Goal: Information Seeking & Learning: Learn about a topic

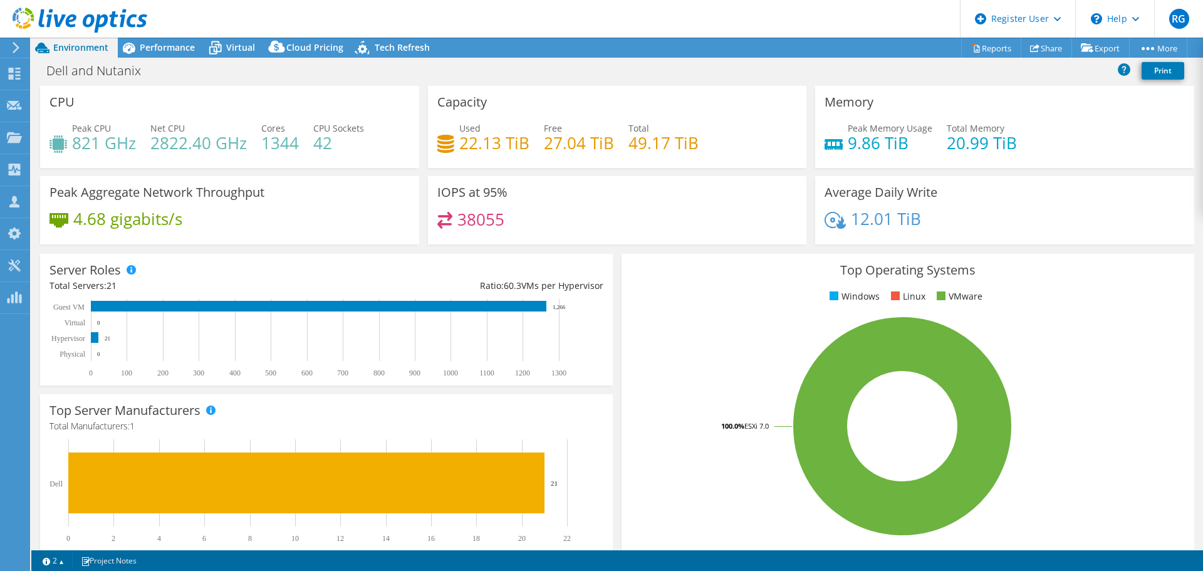
select select "USD"
click at [173, 44] on span "Performance" at bounding box center [167, 47] width 55 height 12
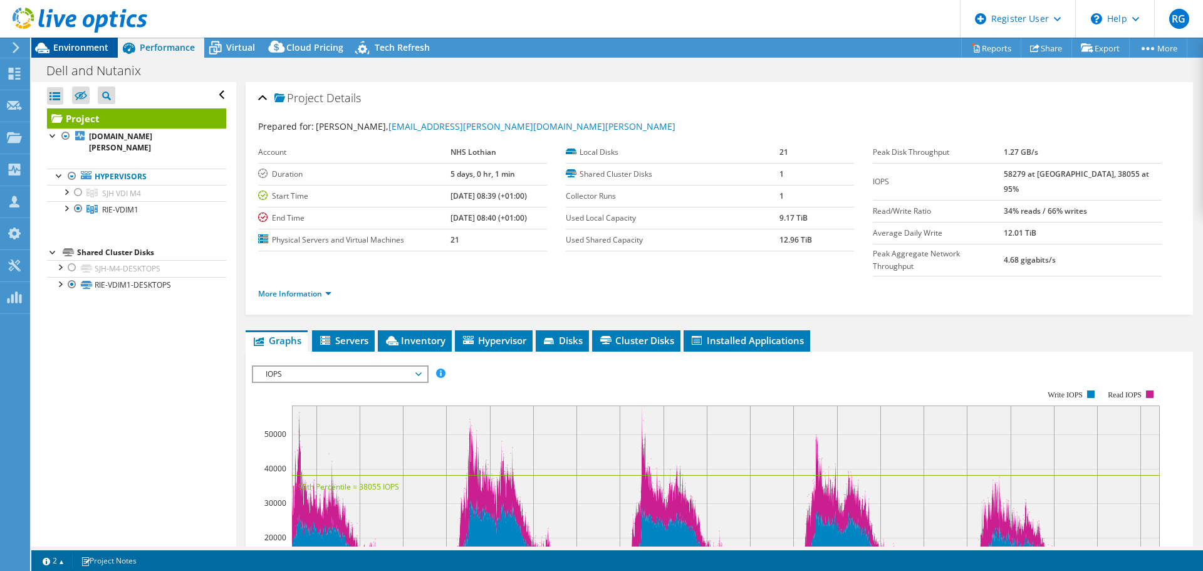
click at [90, 48] on span "Environment" at bounding box center [80, 47] width 55 height 12
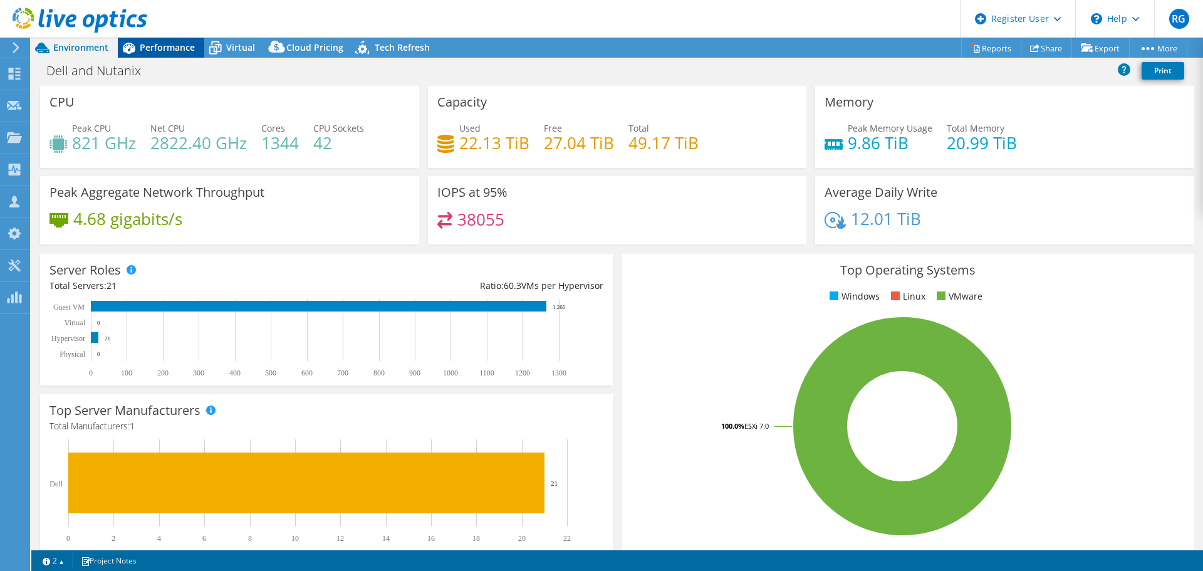
click at [155, 41] on span "Performance" at bounding box center [167, 47] width 55 height 12
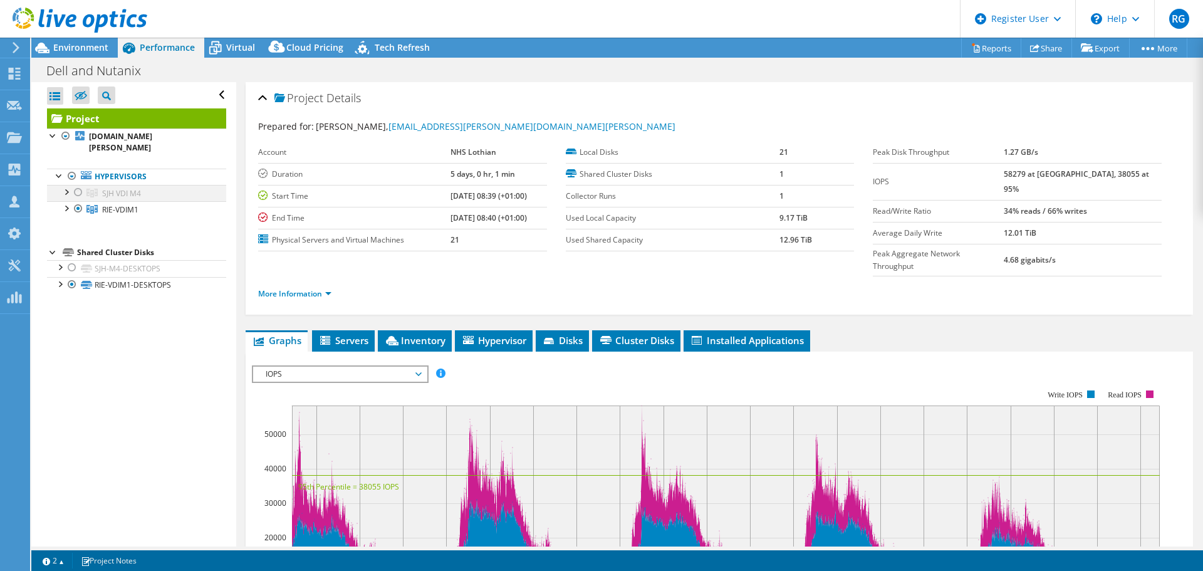
click at [78, 193] on div at bounding box center [78, 192] width 13 height 15
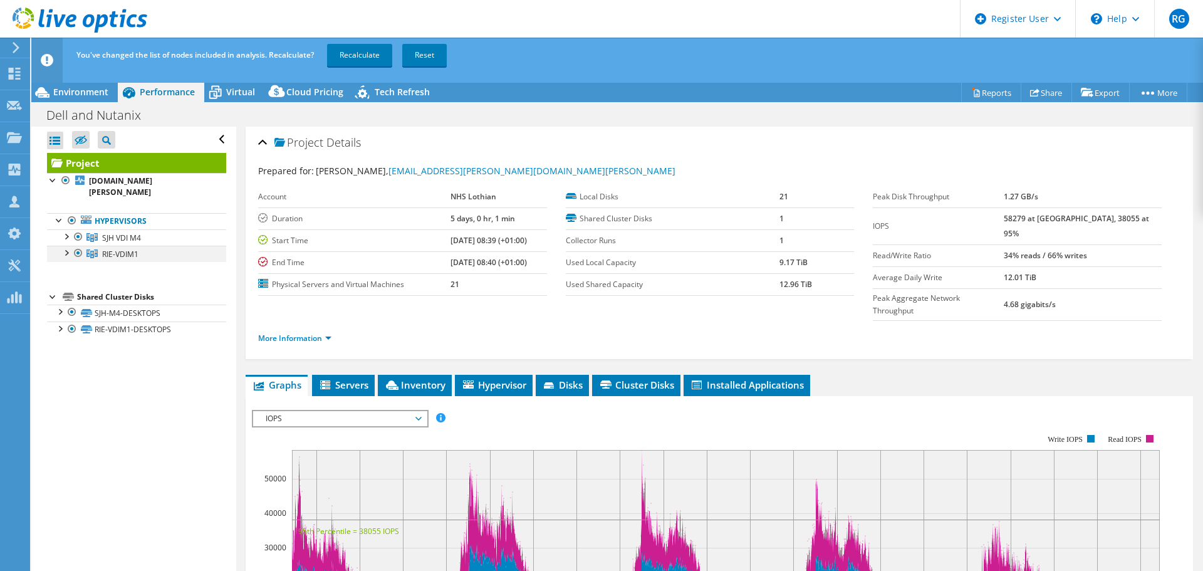
click at [77, 252] on div at bounding box center [78, 253] width 13 height 15
click at [359, 53] on link "Recalculate" at bounding box center [359, 55] width 65 height 23
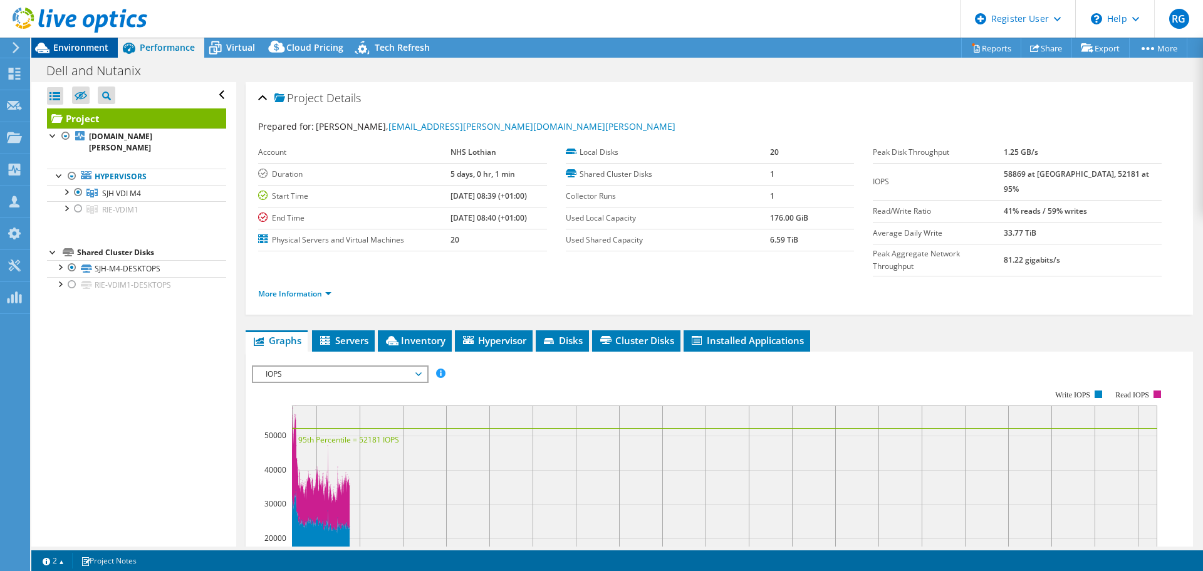
click at [82, 48] on span "Environment" at bounding box center [80, 47] width 55 height 12
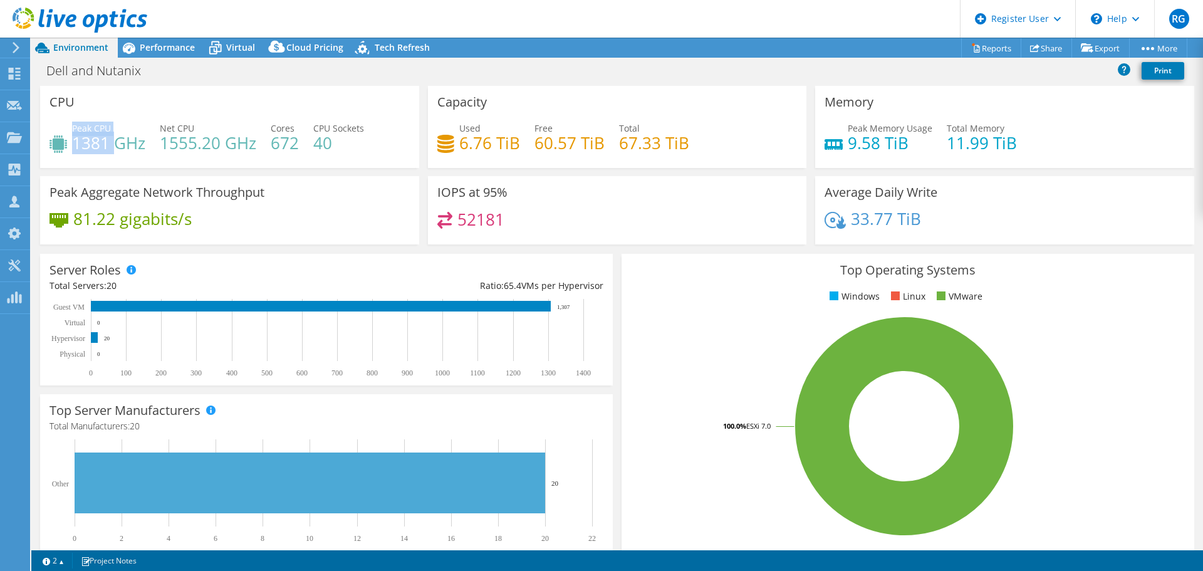
drag, startPoint x: 71, startPoint y: 148, endPoint x: 112, endPoint y: 147, distance: 40.1
click at [112, 147] on div "Peak CPU 1381 GHz" at bounding box center [97, 136] width 96 height 28
click at [114, 160] on div "Peak CPU 1381 GHz Net CPU 1555.20 GHz Cores 672 CPU Sockets 40" at bounding box center [229, 142] width 360 height 41
drag, startPoint x: 75, startPoint y: 149, endPoint x: 139, endPoint y: 152, distance: 64.0
click at [139, 150] on h4 "1381 GHz" at bounding box center [108, 143] width 73 height 14
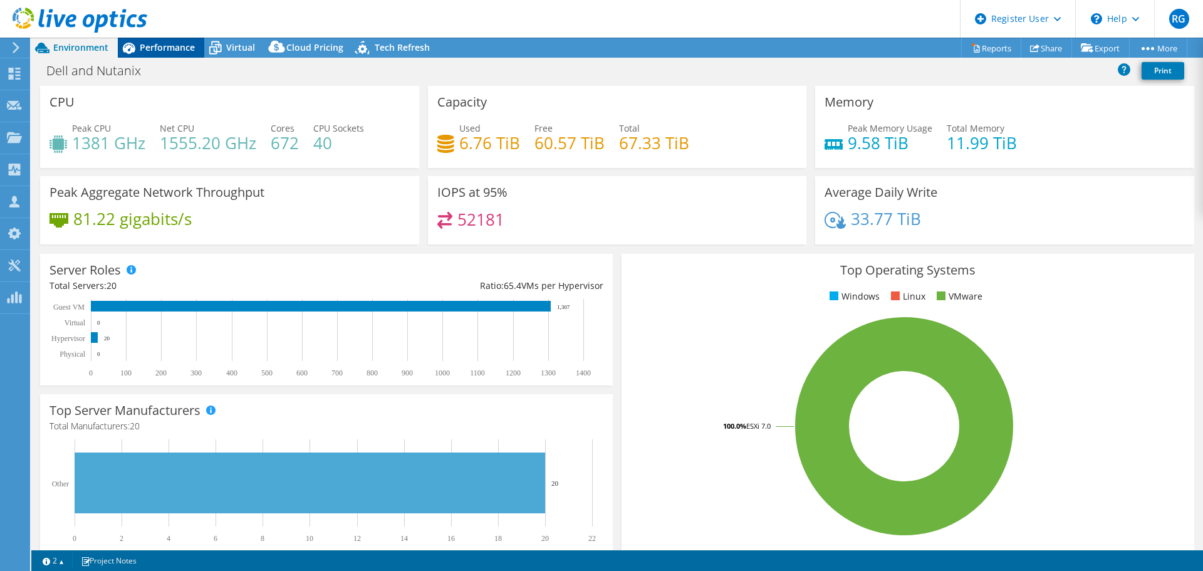
click at [169, 46] on span "Performance" at bounding box center [167, 47] width 55 height 12
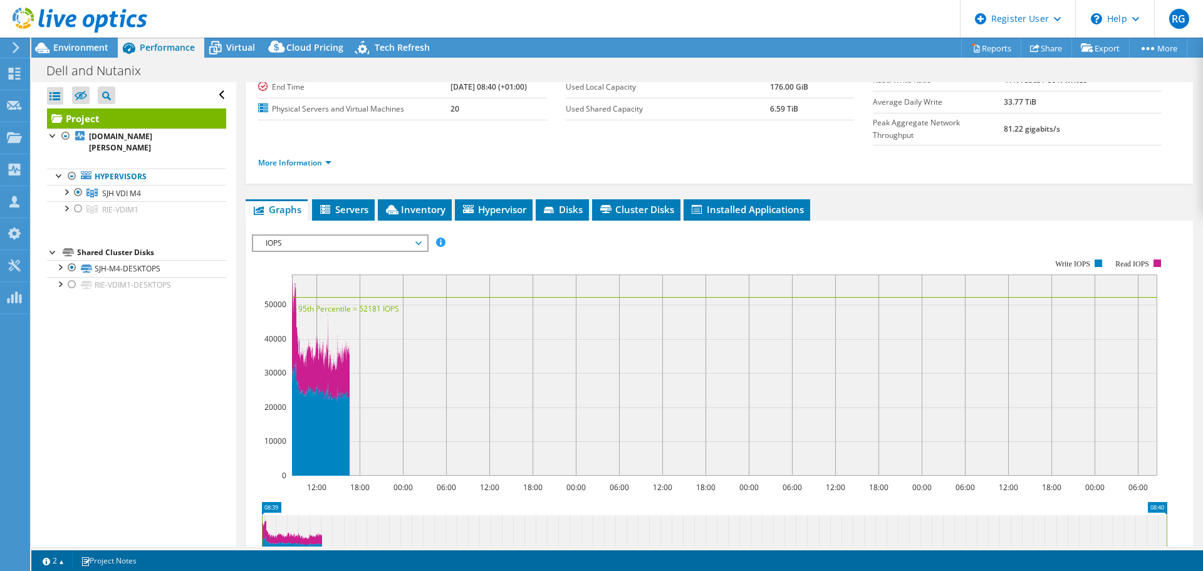
scroll to position [149, 0]
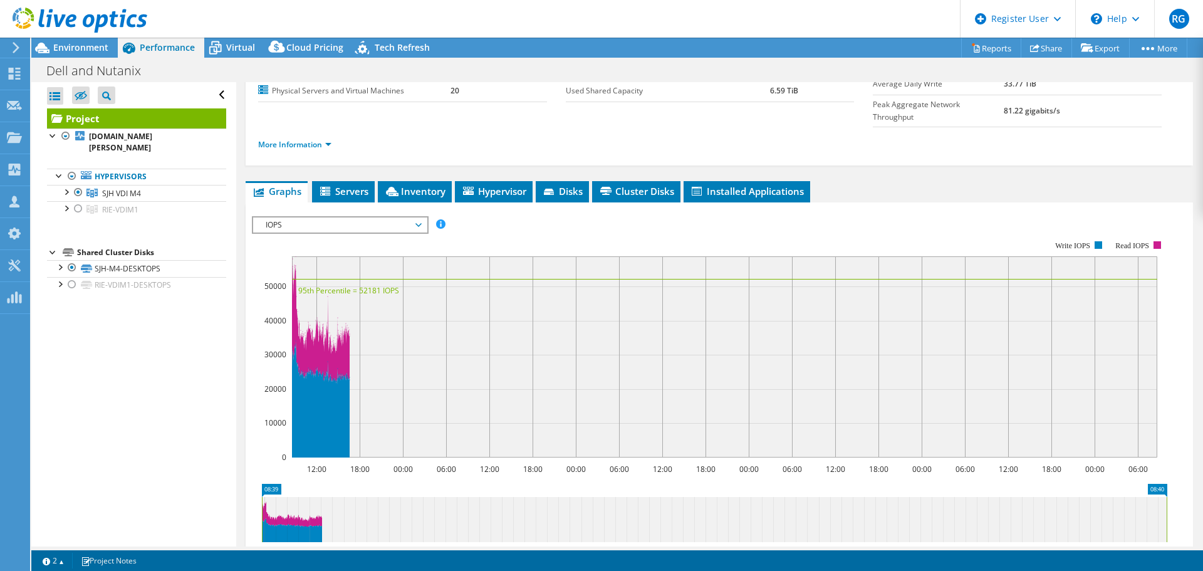
click at [408, 217] on span "IOPS" at bounding box center [339, 224] width 161 height 15
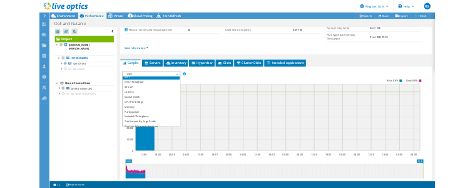
scroll to position [5, 0]
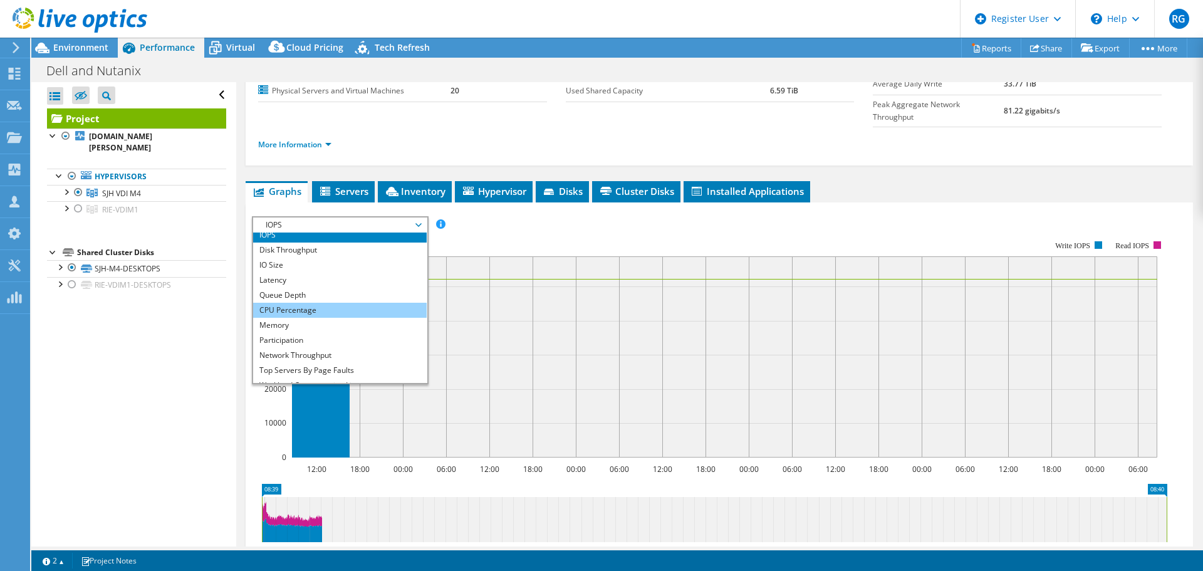
click at [337, 303] on li "CPU Percentage" at bounding box center [340, 310] width 174 height 15
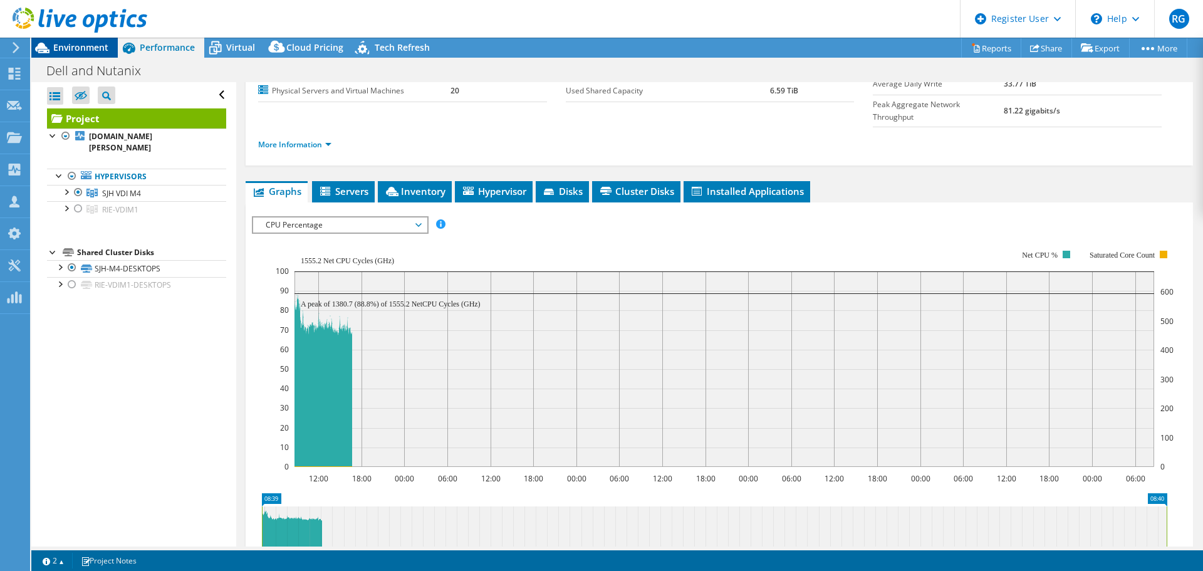
click at [68, 44] on span "Environment" at bounding box center [80, 47] width 55 height 12
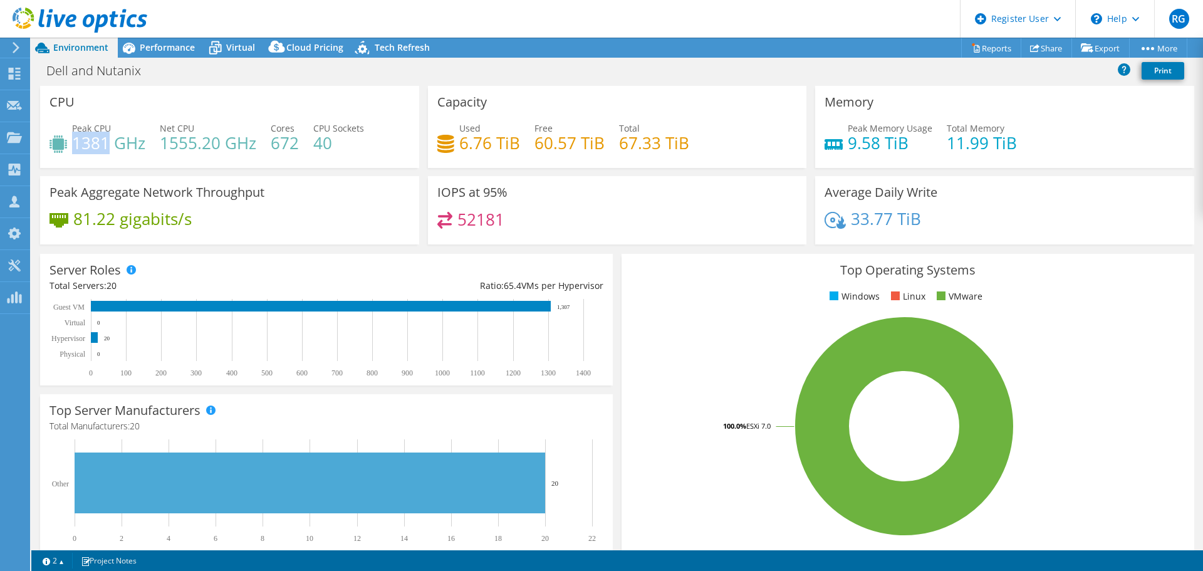
drag, startPoint x: 109, startPoint y: 143, endPoint x: 74, endPoint y: 143, distance: 35.1
click at [74, 143] on h4 "1381 GHz" at bounding box center [108, 143] width 73 height 14
click at [169, 44] on span "Performance" at bounding box center [167, 47] width 55 height 12
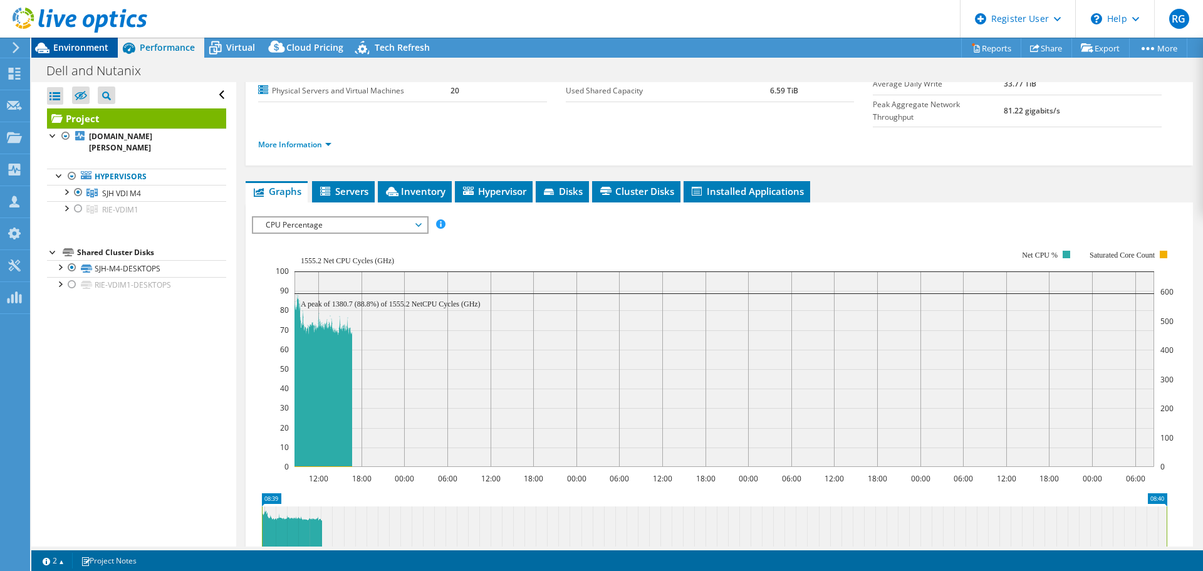
click at [80, 42] on span "Environment" at bounding box center [80, 47] width 55 height 12
